Goal: Information Seeking & Learning: Learn about a topic

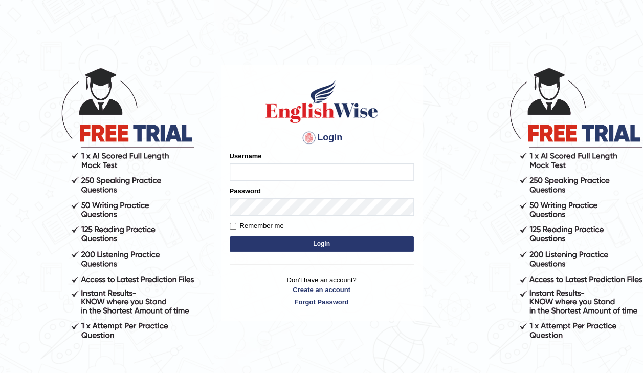
click at [247, 175] on input "Username" at bounding box center [322, 171] width 184 height 17
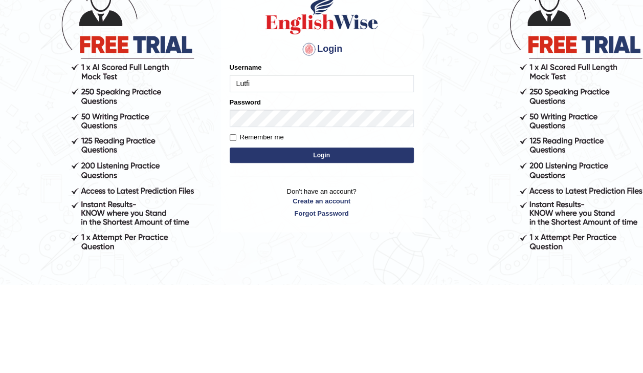
type input "Lutfia"
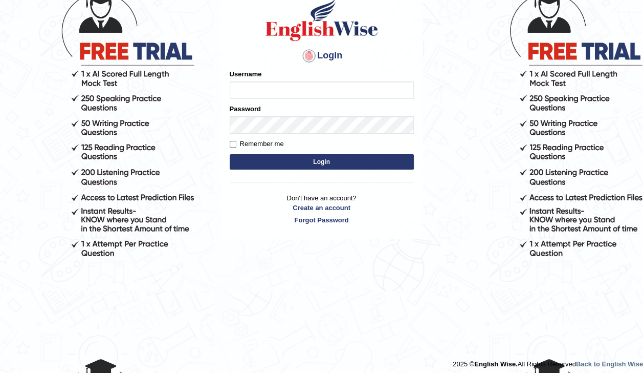
click at [250, 86] on input "Username" at bounding box center [322, 89] width 184 height 17
type input "Lutfia"
click at [350, 160] on button "Login" at bounding box center [322, 161] width 184 height 15
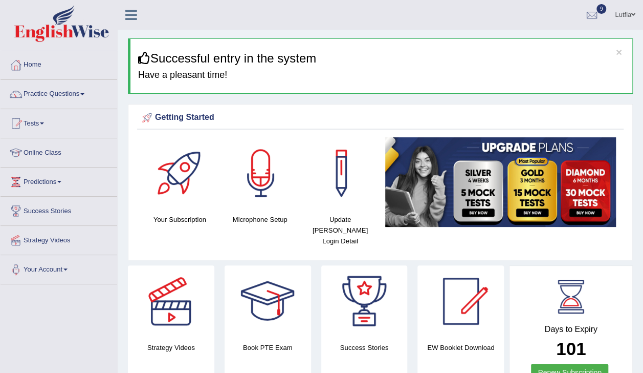
click at [40, 131] on link "Tests" at bounding box center [59, 122] width 117 height 26
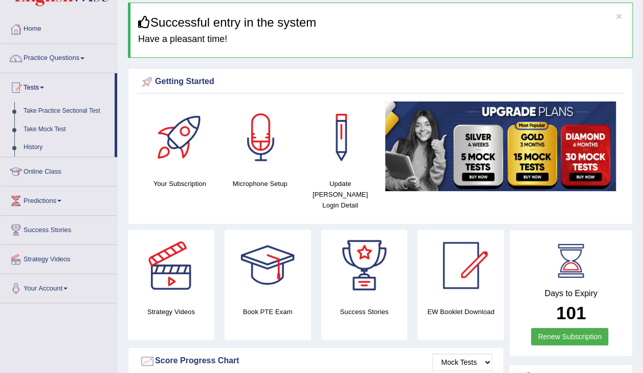
scroll to position [65, 0]
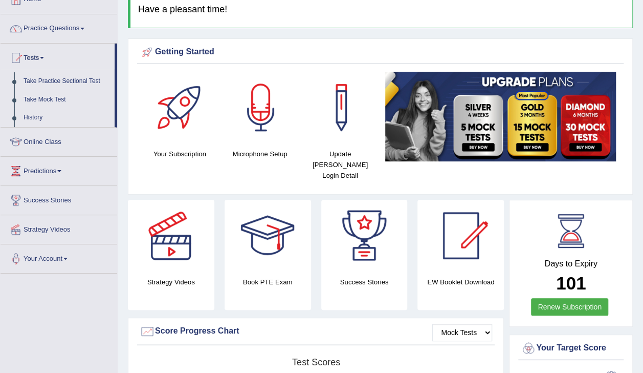
click at [30, 118] on link "History" at bounding box center [67, 117] width 96 height 18
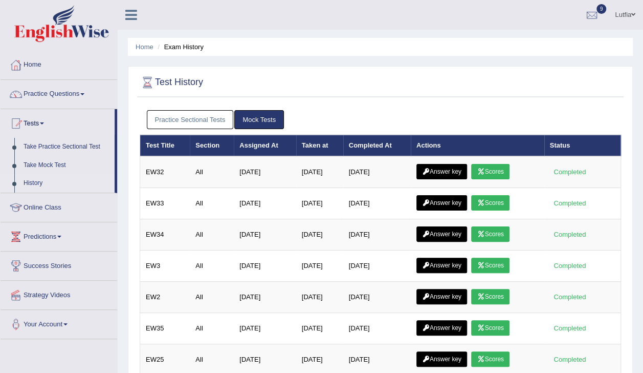
click at [501, 174] on link "Scores" at bounding box center [490, 171] width 38 height 15
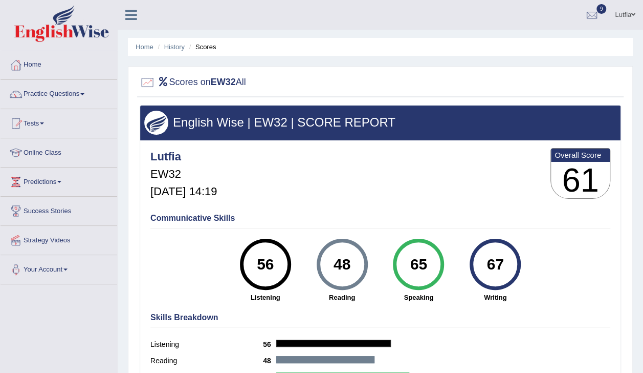
click at [36, 68] on link "Home" at bounding box center [59, 64] width 117 height 26
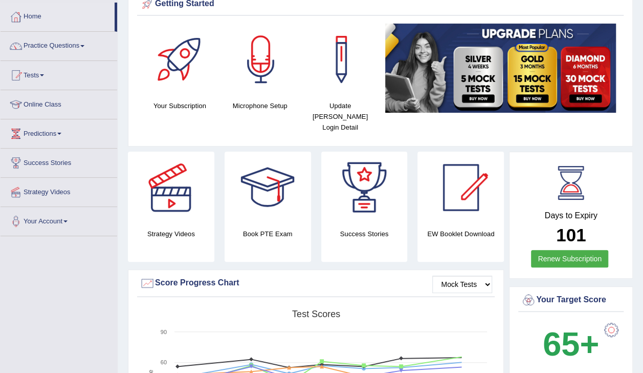
scroll to position [49, 0]
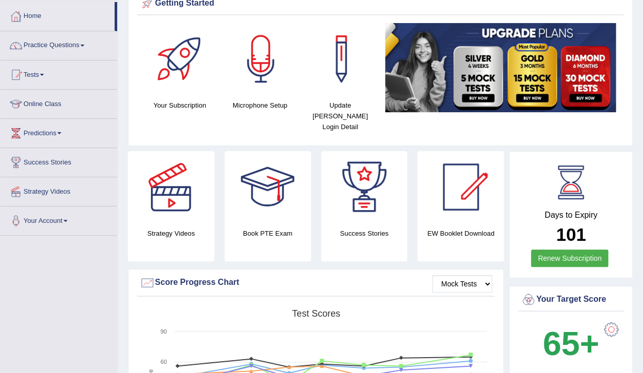
click at [44, 51] on link "Practice Questions" at bounding box center [59, 44] width 117 height 26
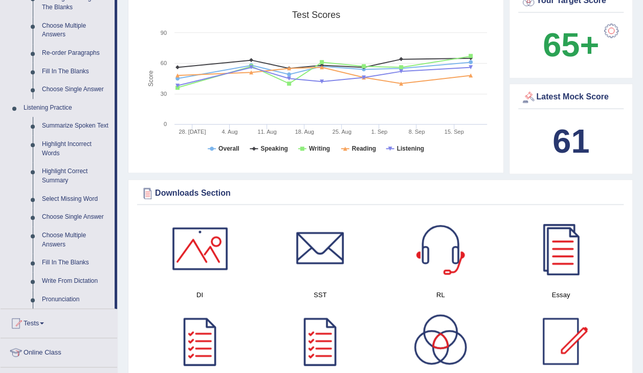
scroll to position [357, 0]
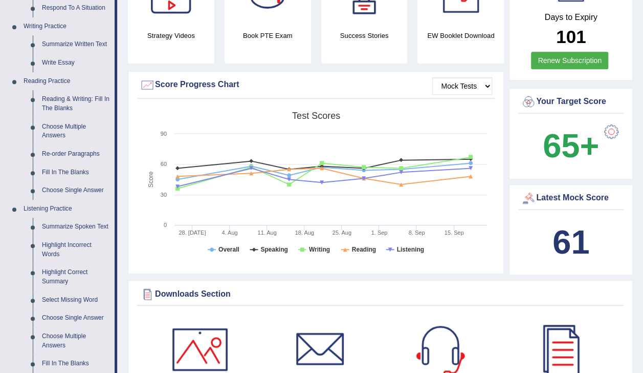
click at [42, 145] on link "Re-order Paragraphs" at bounding box center [75, 154] width 77 height 18
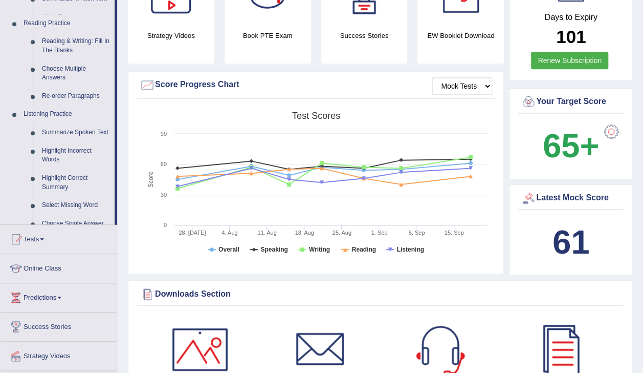
scroll to position [235, 0]
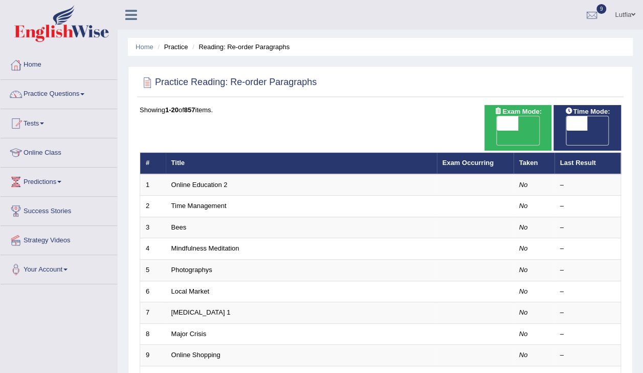
click at [23, 67] on div at bounding box center [15, 64] width 15 height 15
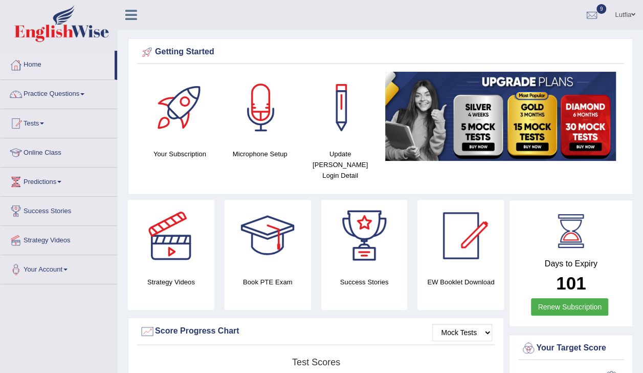
click at [36, 96] on link "Practice Questions" at bounding box center [59, 93] width 117 height 26
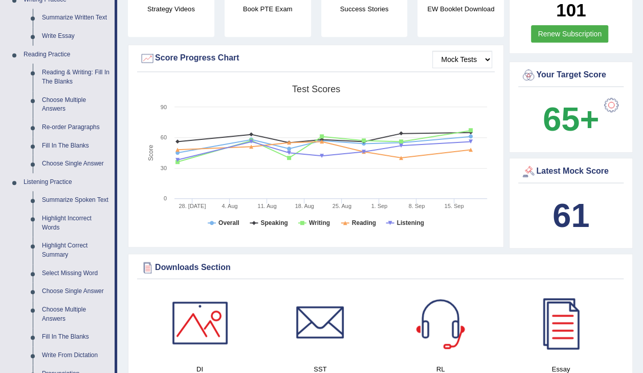
scroll to position [275, 0]
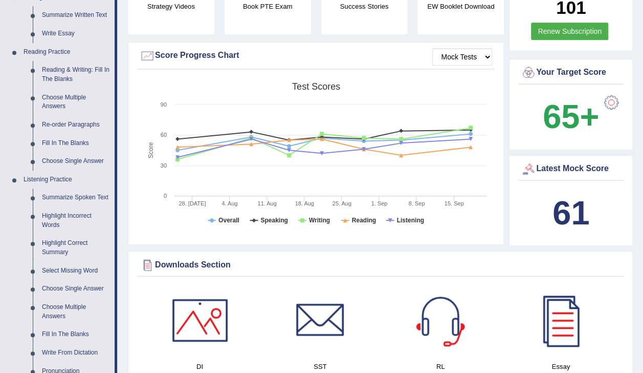
click at [61, 79] on link "Reading & Writing: Fill In The Blanks" at bounding box center [75, 74] width 77 height 27
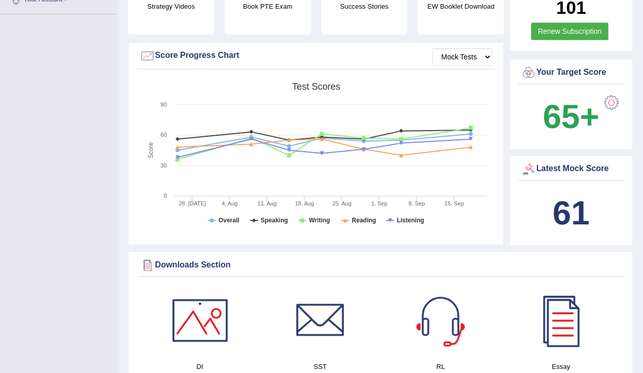
scroll to position [158, 0]
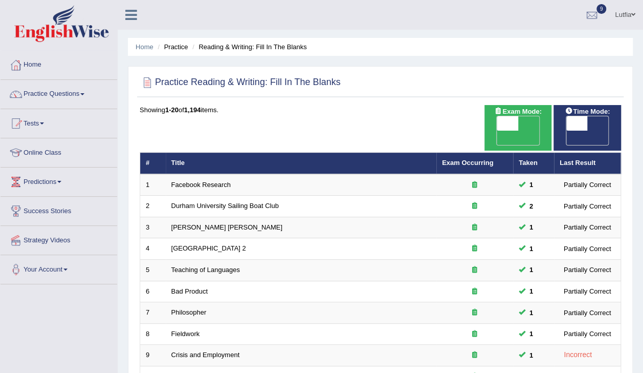
click at [497, 130] on span "OFF" at bounding box center [486, 137] width 21 height 14
checkbox input "true"
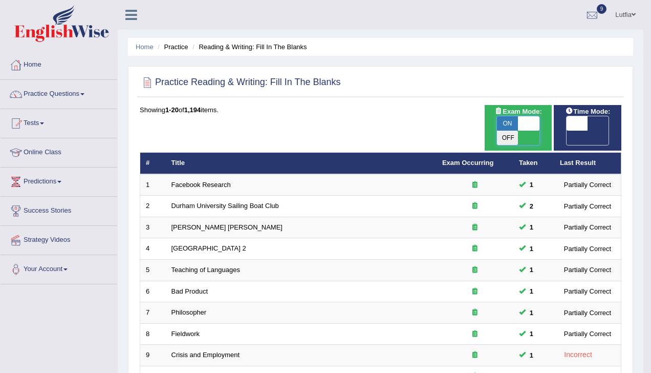
click at [566, 130] on span "OFF" at bounding box center [555, 137] width 21 height 14
checkbox input "true"
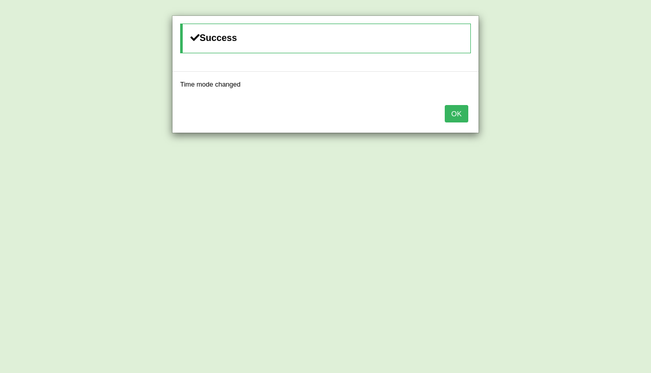
click at [465, 107] on button "OK" at bounding box center [457, 113] width 24 height 17
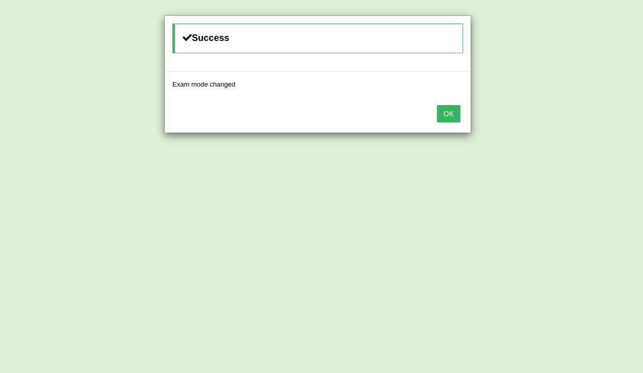
click at [452, 114] on button "OK" at bounding box center [449, 113] width 24 height 17
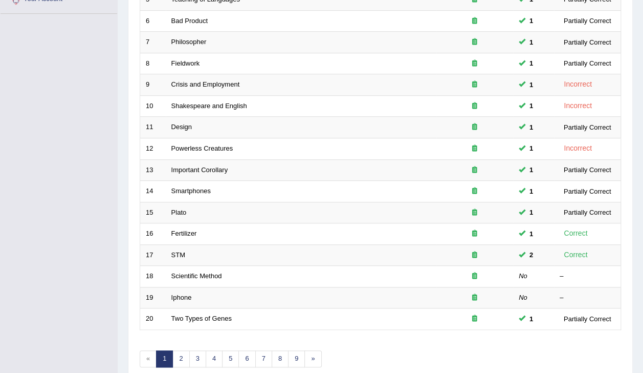
scroll to position [300, 0]
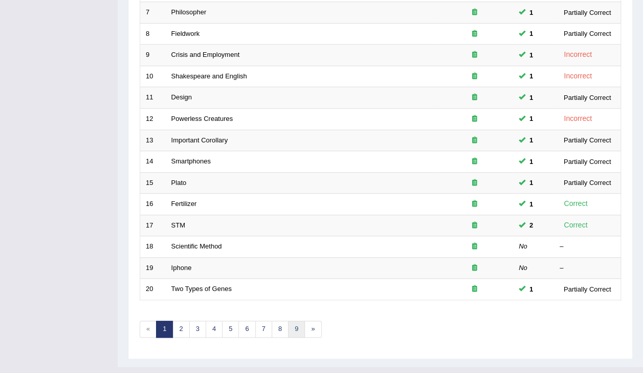
click at [296, 320] on link "9" at bounding box center [296, 328] width 17 height 17
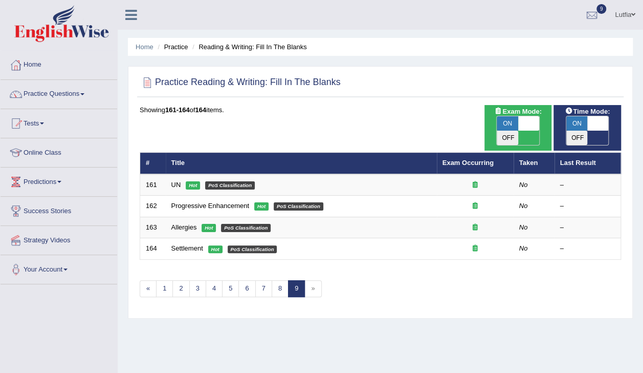
click at [224, 181] on em "PoS Classification" at bounding box center [230, 185] width 50 height 8
click at [533, 174] on td "No" at bounding box center [534, 184] width 41 height 21
click at [475, 181] on icon at bounding box center [475, 184] width 5 height 7
click at [261, 245] on em "PoS Classification" at bounding box center [253, 249] width 50 height 8
click at [191, 244] on link "Settlement" at bounding box center [187, 248] width 32 height 8
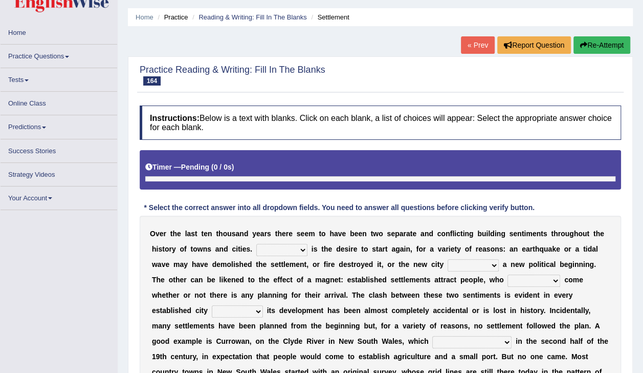
scroll to position [36, 0]
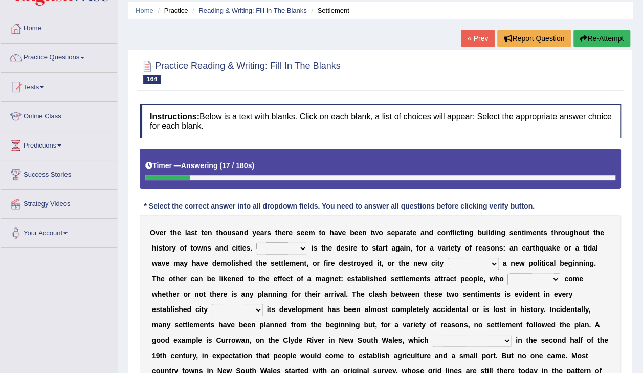
click at [256, 250] on select "One It What This" at bounding box center [281, 248] width 51 height 12
select select "This"
click at [256, 242] on select "One It What This" at bounding box center [281, 248] width 51 height 12
click at [490, 279] on b "w" at bounding box center [493, 278] width 6 height 8
click at [448, 266] on select "does marks is causes" at bounding box center [473, 263] width 51 height 12
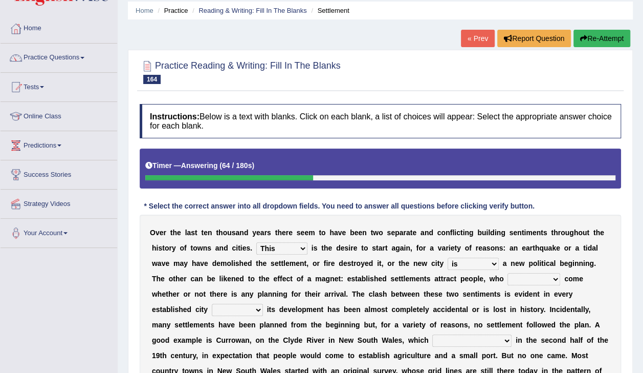
click at [448, 257] on select "does marks is causes" at bounding box center [473, 263] width 51 height 12
click at [448, 260] on select "does marks is causes" at bounding box center [473, 263] width 51 height 12
click at [448, 264] on select "does marks is causes" at bounding box center [473, 263] width 51 height 12
select select "causes"
click at [448, 257] on select "does marks is causes" at bounding box center [473, 263] width 51 height 12
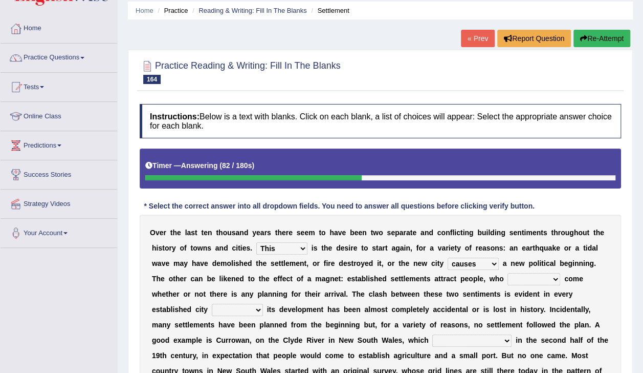
click at [508, 276] on select "tend to are used to ought to had to" at bounding box center [534, 279] width 53 height 12
select select "had to"
click at [508, 273] on select "tend to are used to ought to had to" at bounding box center [534, 279] width 53 height 12
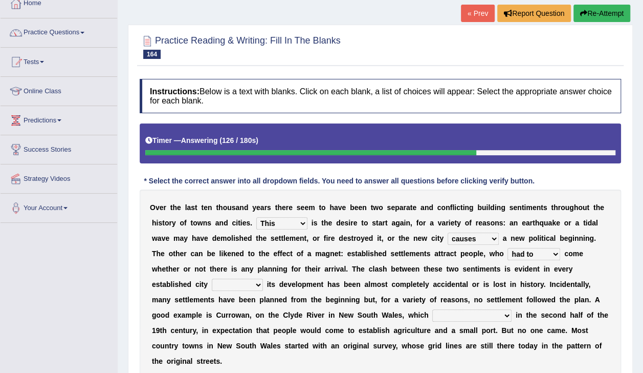
scroll to position [62, 0]
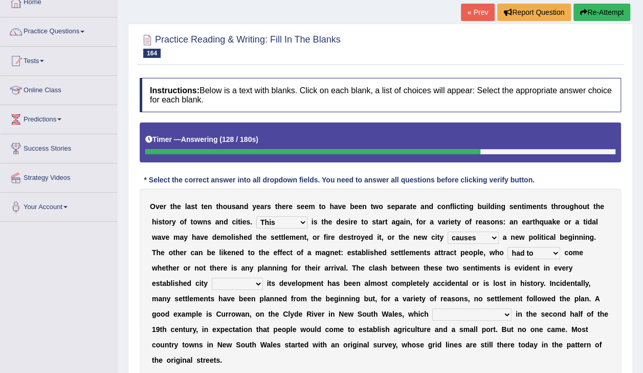
click at [263, 277] on select "unless whenever whereas until" at bounding box center [237, 283] width 51 height 12
select select "until"
click at [263, 277] on select "unless whenever whereas until" at bounding box center [237, 283] width 51 height 12
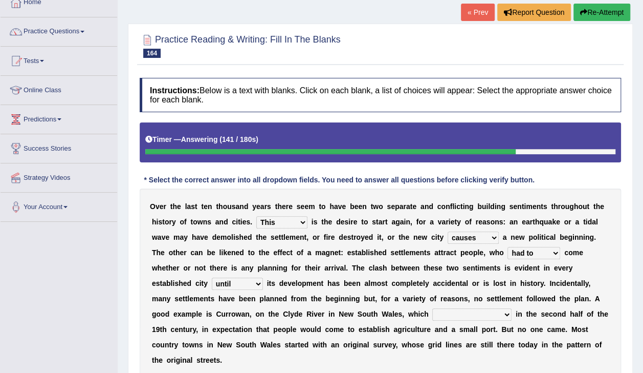
click at [432, 318] on select "has been surveyed was surveyed could be surveyed had surveyed" at bounding box center [471, 314] width 79 height 12
select select "has been surveyed"
click at [432, 308] on select "has been surveyed was surveyed could be surveyed had surveyed" at bounding box center [471, 314] width 79 height 12
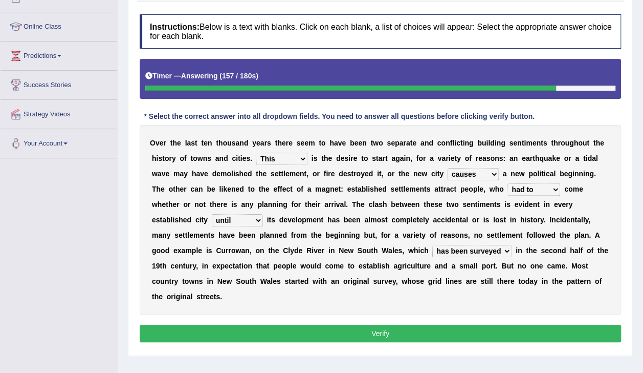
scroll to position [126, 0]
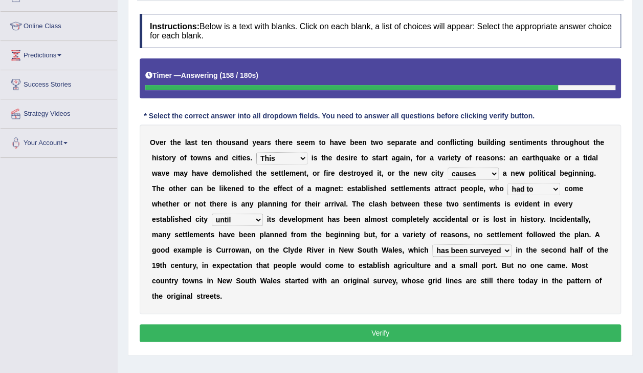
click at [402, 324] on button "Verify" at bounding box center [380, 332] width 481 height 17
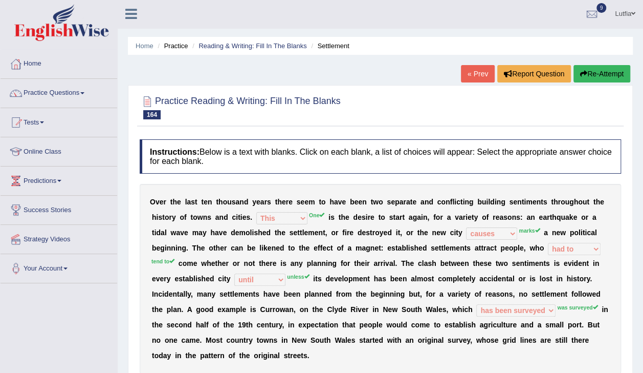
scroll to position [0, 0]
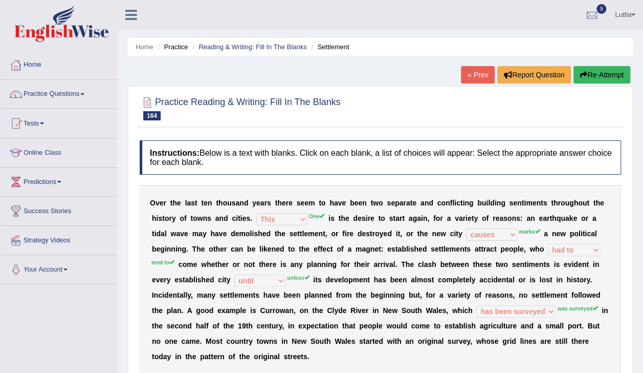
click at [425, 185] on div "O v e r t h e l a s t t e n t h o u s a n d y e a r s t h e r e s e e m t o h a…" at bounding box center [380, 279] width 481 height 189
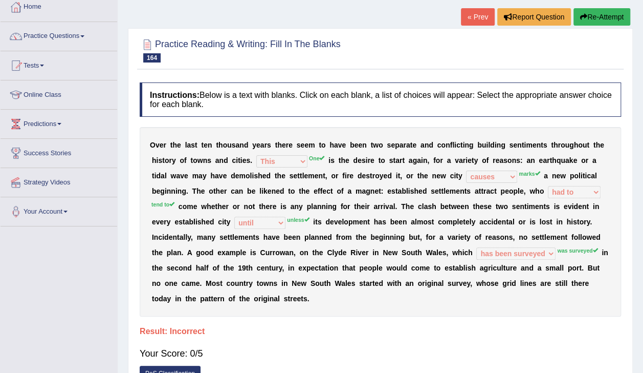
scroll to position [23, 0]
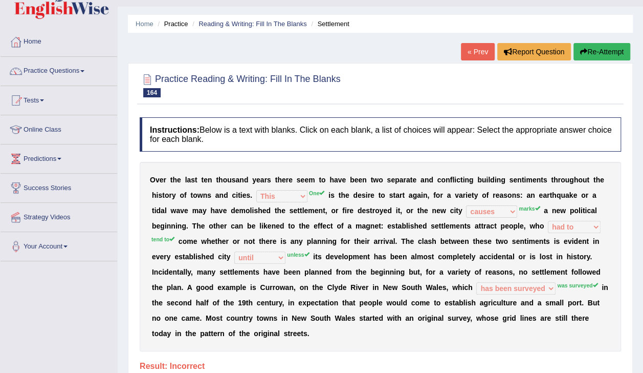
click at [497, 70] on div at bounding box center [380, 84] width 481 height 31
click at [481, 55] on link "« Prev" at bounding box center [478, 51] width 34 height 17
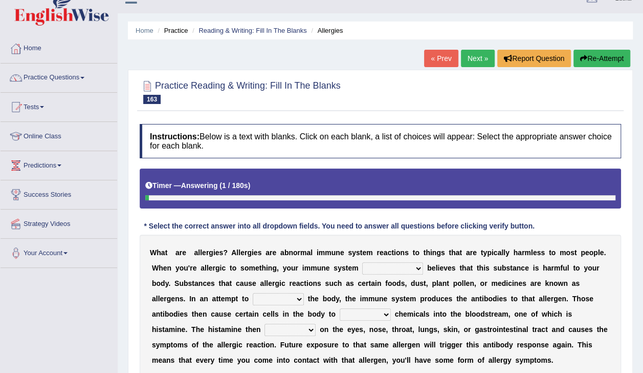
scroll to position [27, 0]
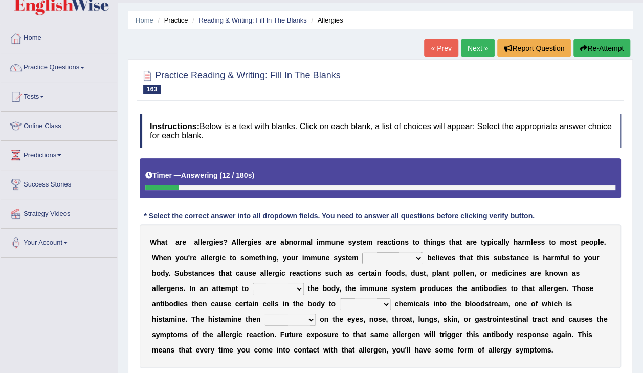
click at [362, 261] on select "completely consequently mistakenly definitely" at bounding box center [392, 258] width 61 height 12
click at [362, 252] on select "completely consequently mistakenly definitely" at bounding box center [392, 258] width 61 height 12
click at [371, 260] on select "completely consequently mistakenly definitely" at bounding box center [392, 258] width 61 height 12
select select "definitely"
click at [362, 252] on select "completely consequently mistakenly definitely" at bounding box center [392, 258] width 61 height 12
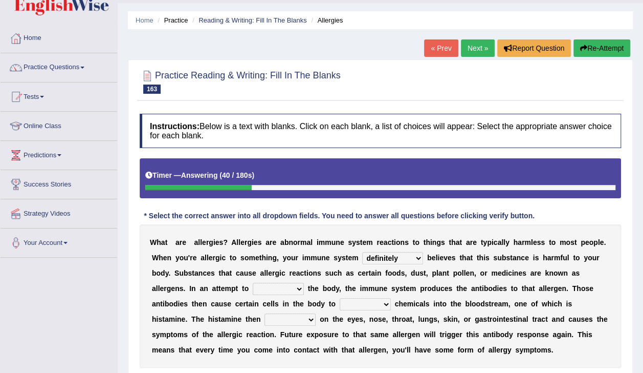
click at [253, 291] on select "preserve protect improve activate" at bounding box center [278, 288] width 51 height 12
select select "protect"
click at [253, 282] on select "preserve protect improve activate" at bounding box center [278, 288] width 51 height 12
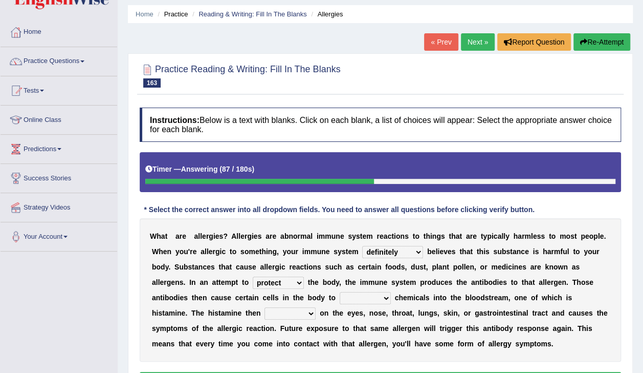
scroll to position [35, 0]
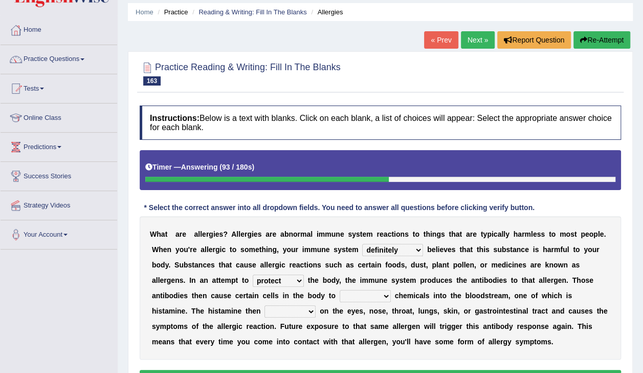
click at [340, 294] on select "confiine release escape hold" at bounding box center [365, 296] width 51 height 12
select select "release"
click at [340, 290] on select "confiine release escape hold" at bounding box center [365, 296] width 51 height 12
click at [342, 322] on b at bounding box center [340, 326] width 4 height 8
click at [316, 305] on select "acts performs targets focuses" at bounding box center [290, 311] width 51 height 12
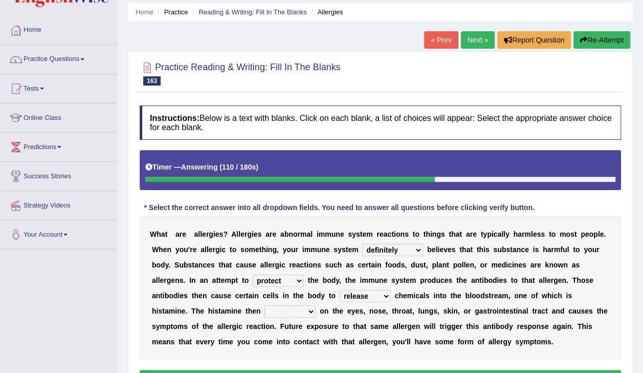
select select "performs"
click at [316, 305] on select "acts performs targets focuses" at bounding box center [290, 311] width 51 height 12
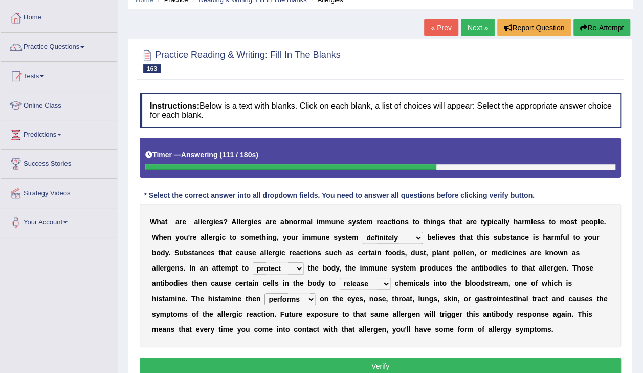
scroll to position [63, 0]
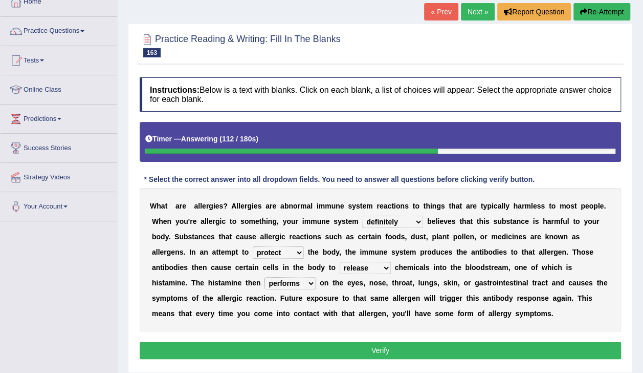
click at [484, 349] on button "Verify" at bounding box center [380, 349] width 481 height 17
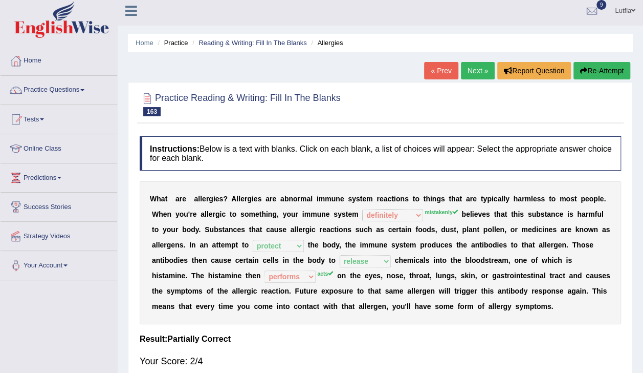
scroll to position [9, 0]
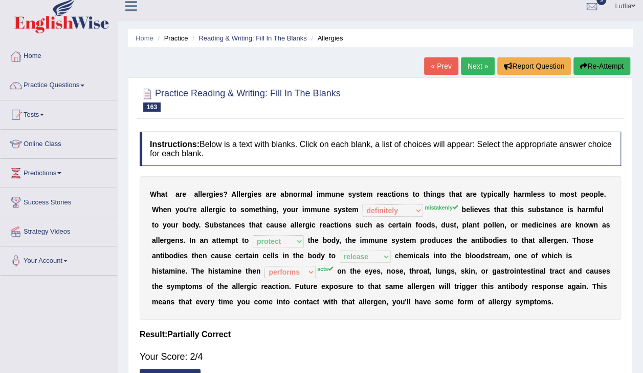
click at [38, 64] on link "Home" at bounding box center [59, 55] width 117 height 26
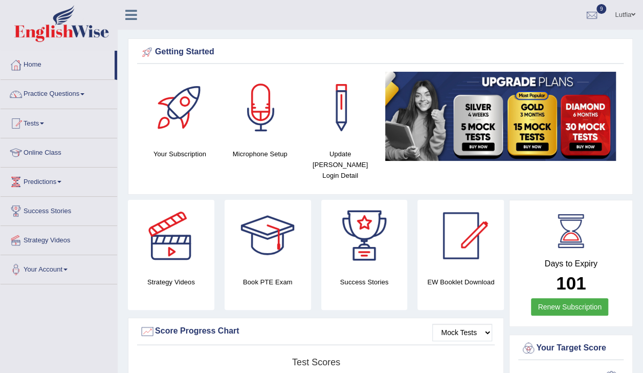
click at [84, 93] on span at bounding box center [82, 94] width 4 height 2
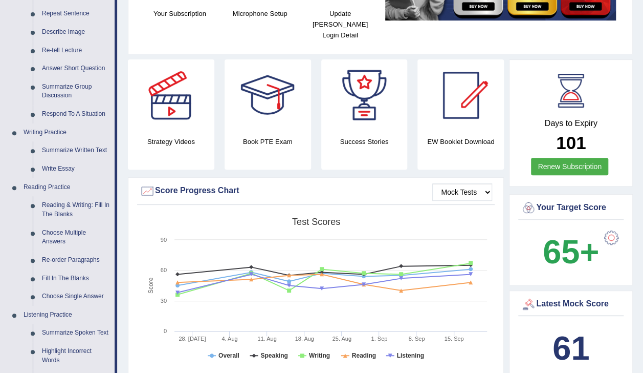
scroll to position [140, 0]
click at [85, 215] on link "Reading & Writing: Fill In The Blanks" at bounding box center [75, 209] width 77 height 27
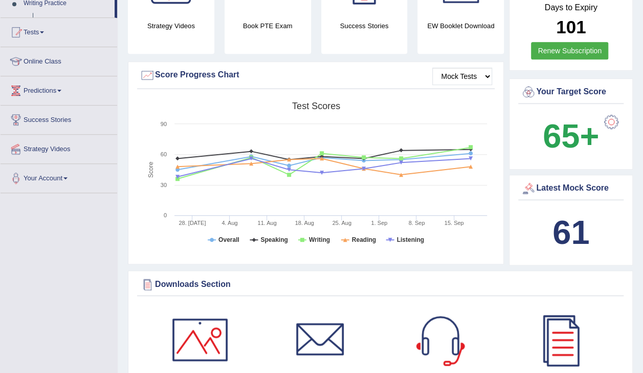
scroll to position [315, 0]
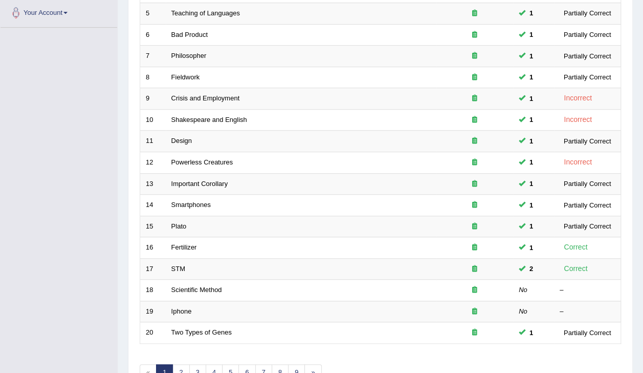
scroll to position [300, 0]
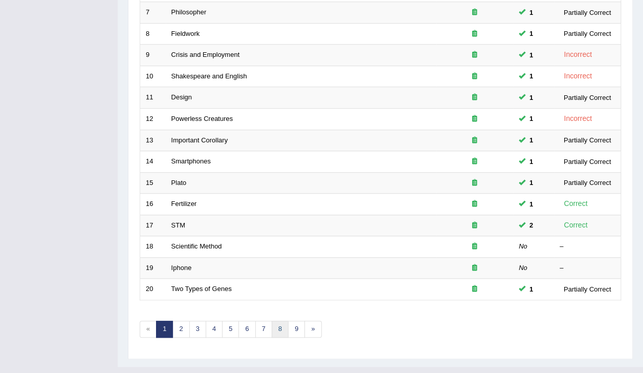
click at [279, 320] on link "8" at bounding box center [280, 328] width 17 height 17
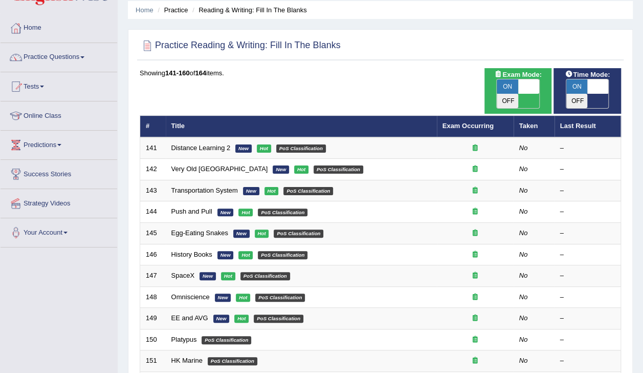
scroll to position [38, 0]
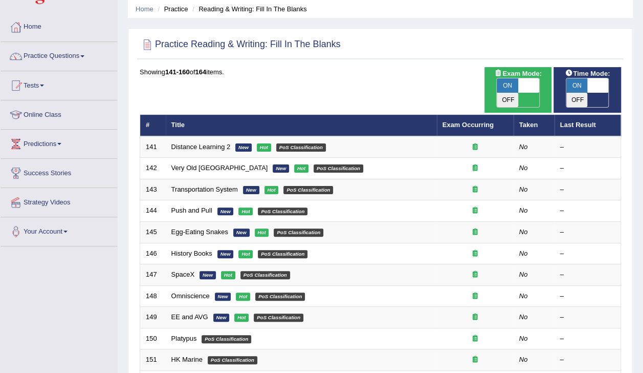
click at [223, 143] on link "Distance Learning 2" at bounding box center [200, 147] width 59 height 8
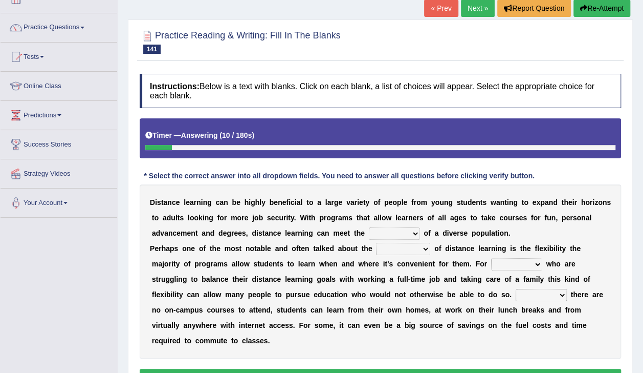
scroll to position [71, 0]
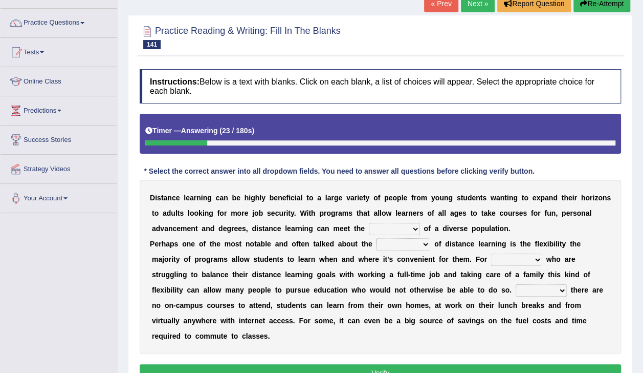
click at [369, 232] on select "leads needs seeds breeds" at bounding box center [394, 229] width 51 height 12
select select "needs"
click at [369, 223] on select "leads needs seeds breeds" at bounding box center [394, 229] width 51 height 12
click at [401, 246] on select "basics ranges sources advantages" at bounding box center [403, 244] width 54 height 12
select select "advantages"
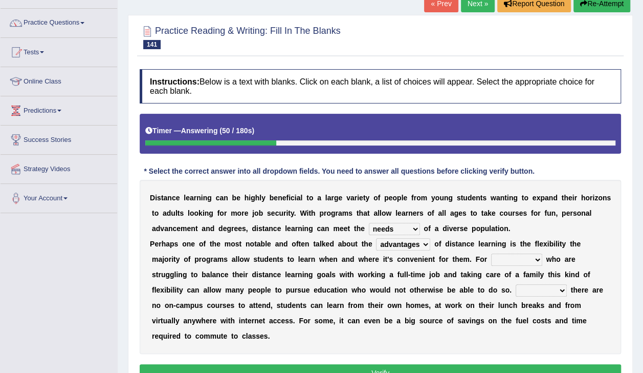
click at [376, 238] on select "basics ranges sources advantages" at bounding box center [403, 244] width 54 height 12
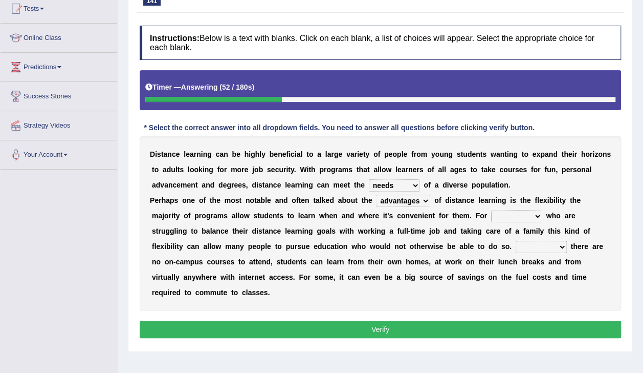
scroll to position [116, 0]
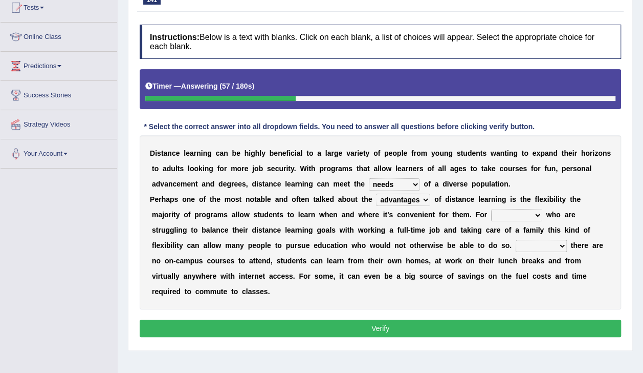
click at [491, 215] on select "them those what when" at bounding box center [516, 215] width 51 height 12
select select "those"
click at [491, 209] on select "them those what when" at bounding box center [516, 215] width 51 height 12
click at [491, 215] on select "them those what when" at bounding box center [516, 215] width 51 height 12
click at [380, 292] on div "D i s t a n c e l e a r n i n g c a n b e h i g h l y b e n e f i c i a l t o a…" at bounding box center [380, 222] width 481 height 174
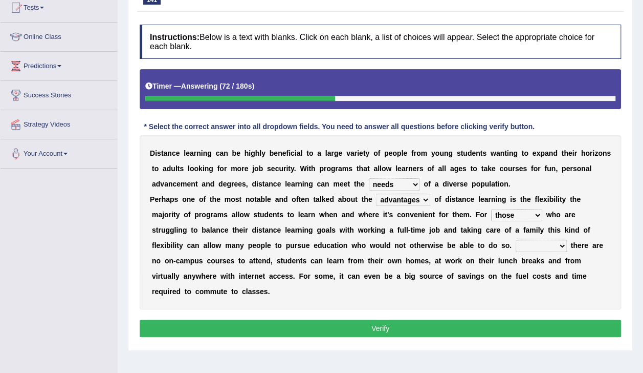
click at [516, 245] on select "If When Since Where" at bounding box center [541, 245] width 51 height 12
click at [270, 287] on b "." at bounding box center [269, 291] width 2 height 8
click at [516, 246] on select "If When Since Where" at bounding box center [541, 245] width 51 height 12
select select "When"
click at [516, 239] on select "If When Since Where" at bounding box center [541, 245] width 51 height 12
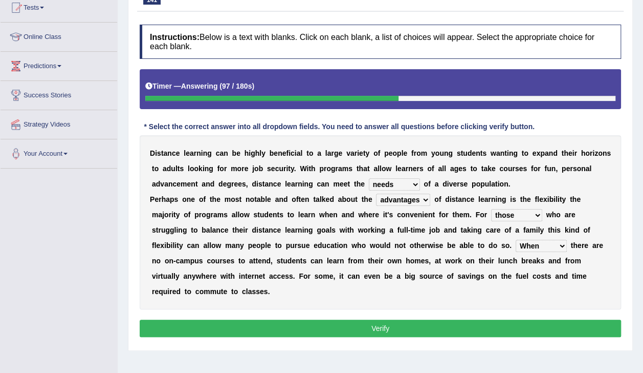
click at [516, 247] on select "If When Since Where" at bounding box center [541, 245] width 51 height 12
click at [444, 319] on button "Verify" at bounding box center [380, 327] width 481 height 17
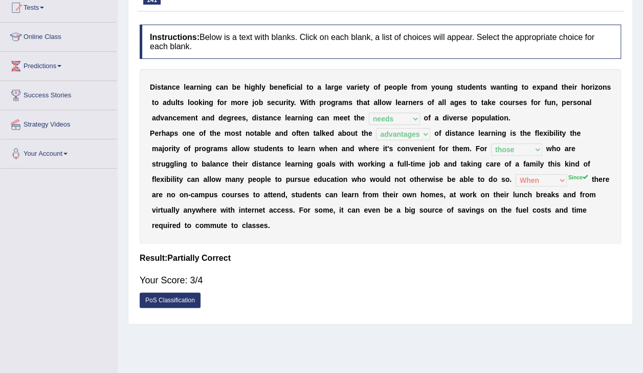
scroll to position [0, 0]
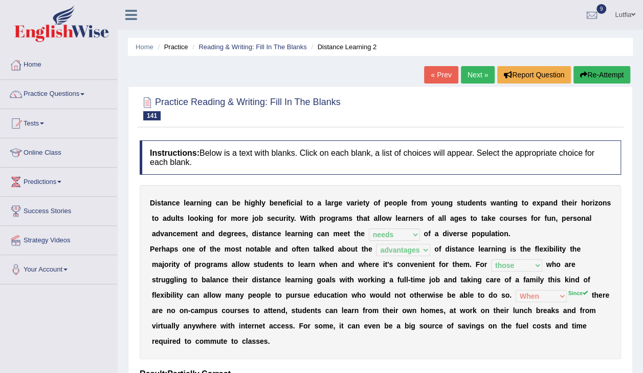
click at [29, 68] on link "Home" at bounding box center [59, 64] width 117 height 26
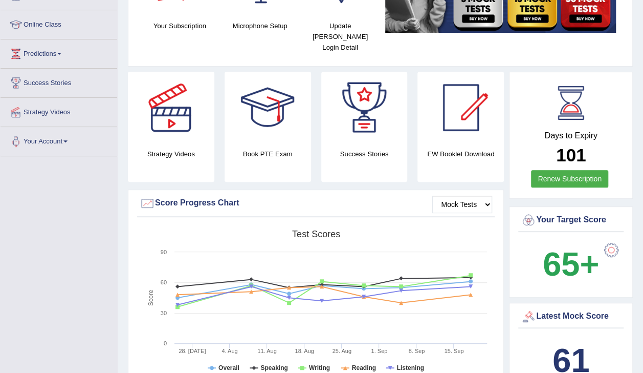
scroll to position [128, 0]
click at [275, 99] on div at bounding box center [268, 108] width 72 height 72
